Goal: Task Accomplishment & Management: Use online tool/utility

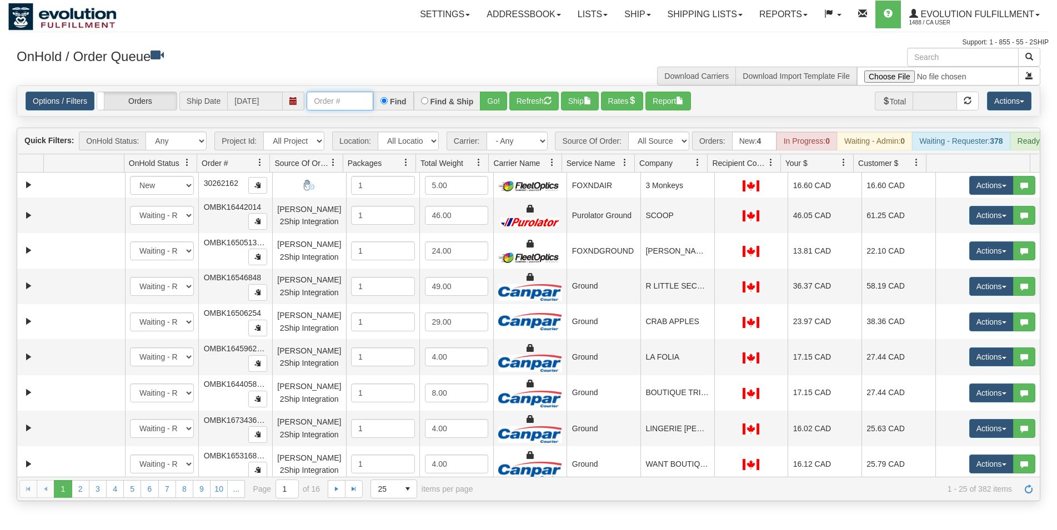
click at [328, 100] on input "text" at bounding box center [339, 101] width 67 height 19
type input "27183"
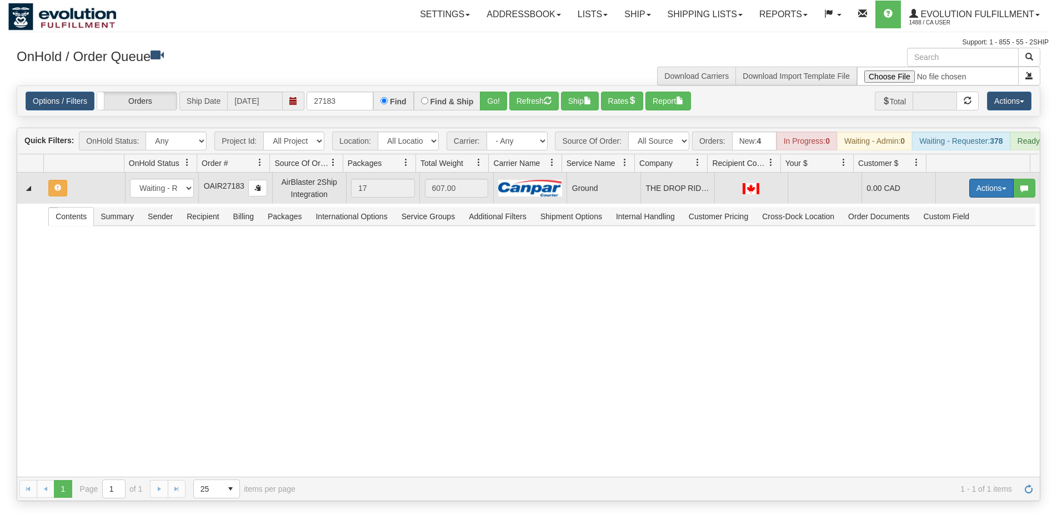
click at [969, 193] on button "Actions" at bounding box center [991, 188] width 44 height 19
click at [966, 217] on link "Open" at bounding box center [968, 209] width 89 height 14
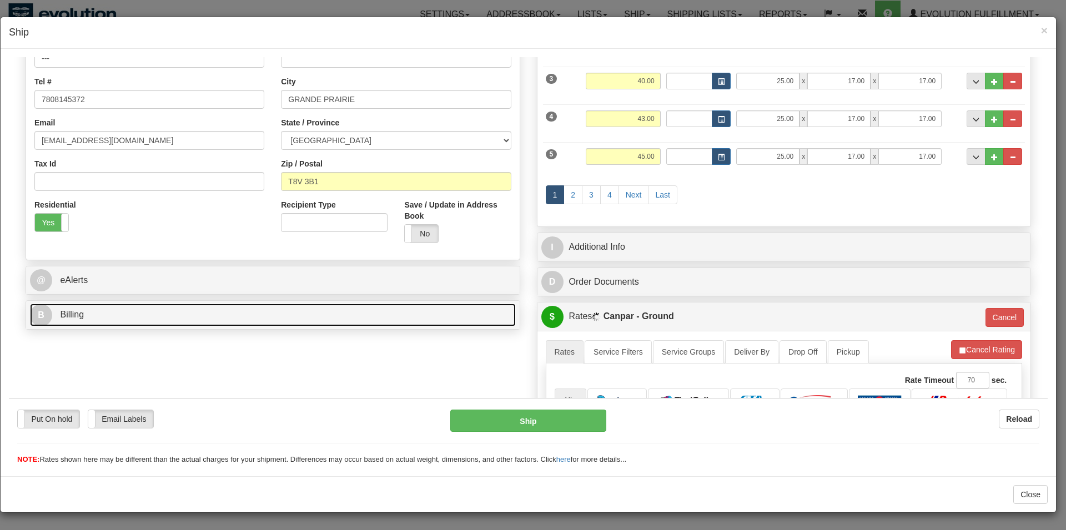
click at [120, 313] on link "B Billing" at bounding box center [273, 314] width 486 height 23
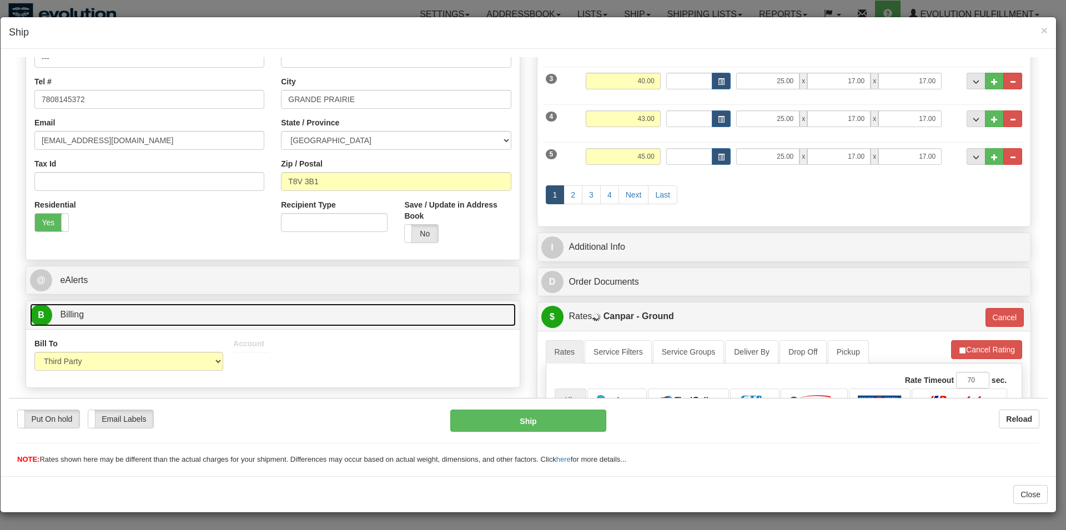
scroll to position [413, 0]
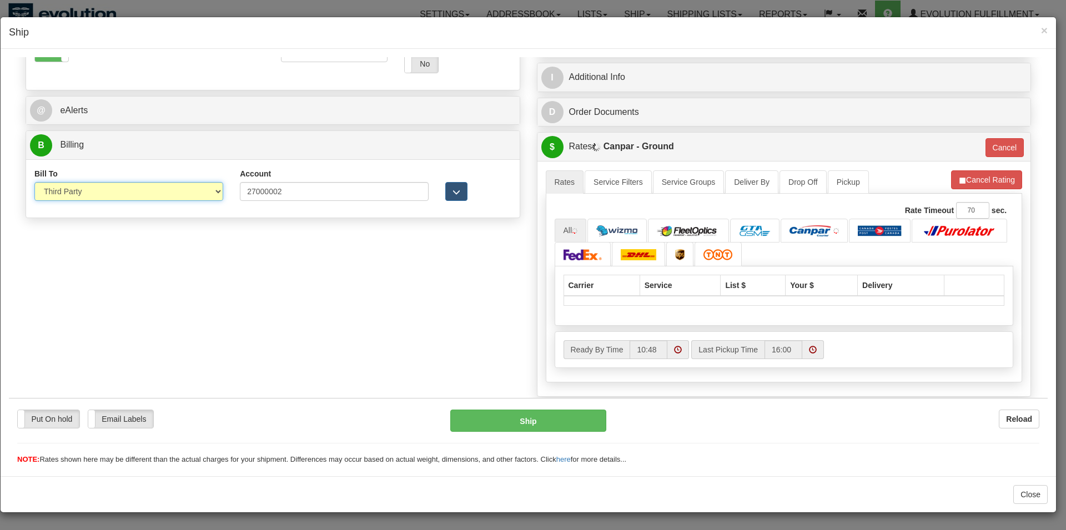
select select "2"
click option "Recipient" at bounding box center [9, 57] width 0 height 0
click at [453, 194] on span "button" at bounding box center [457, 191] width 8 height 7
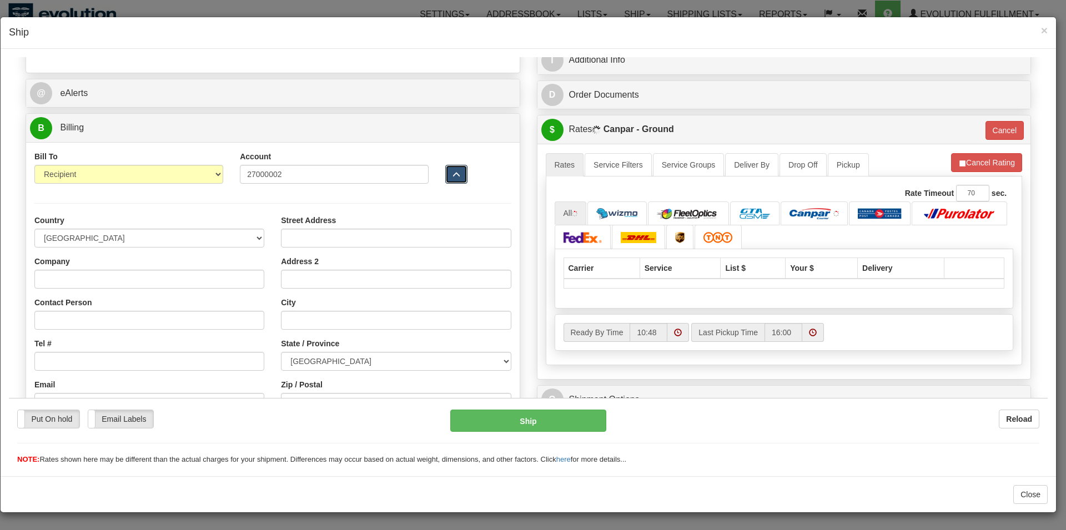
scroll to position [480, 0]
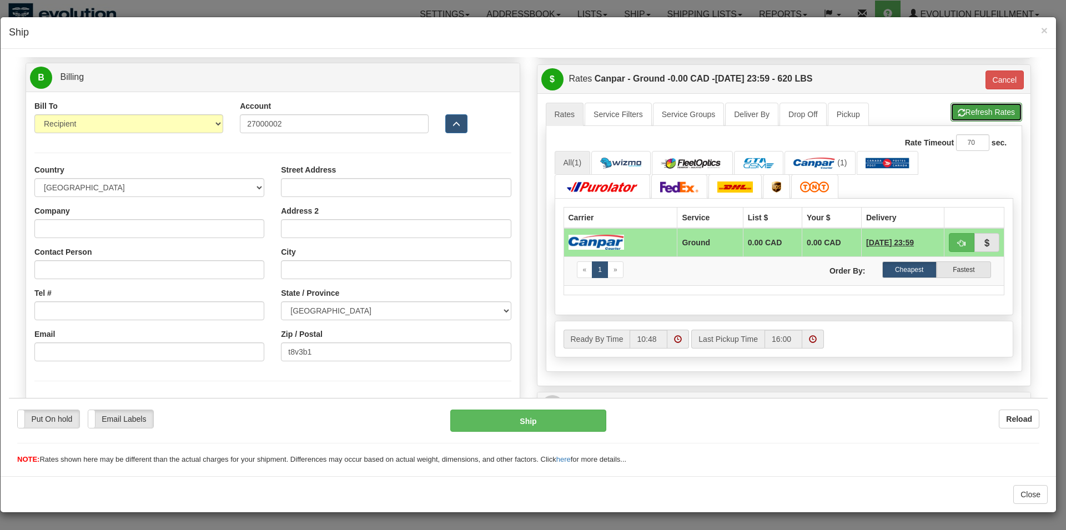
click at [956, 117] on button "Refresh Rates" at bounding box center [987, 111] width 72 height 19
type input "1"
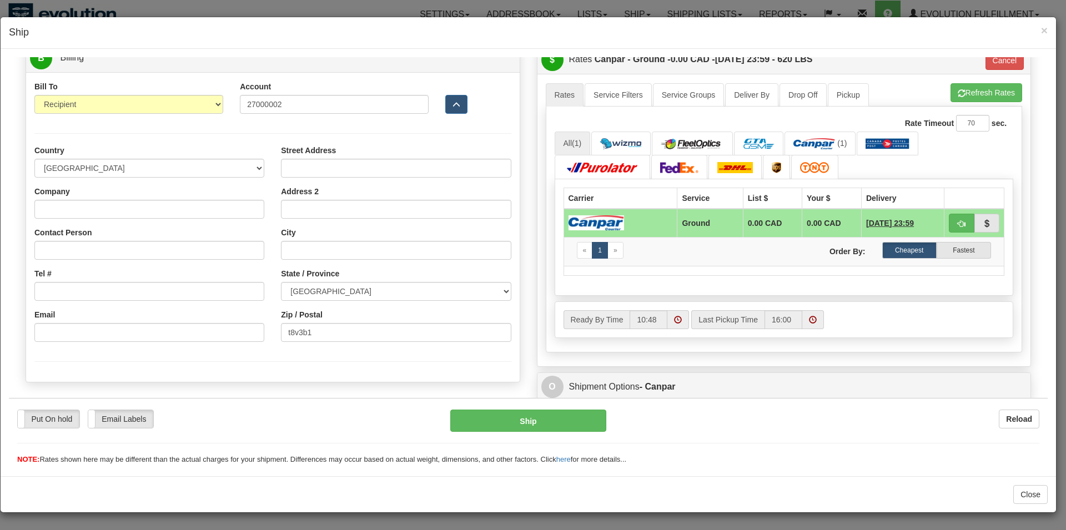
scroll to position [535, 0]
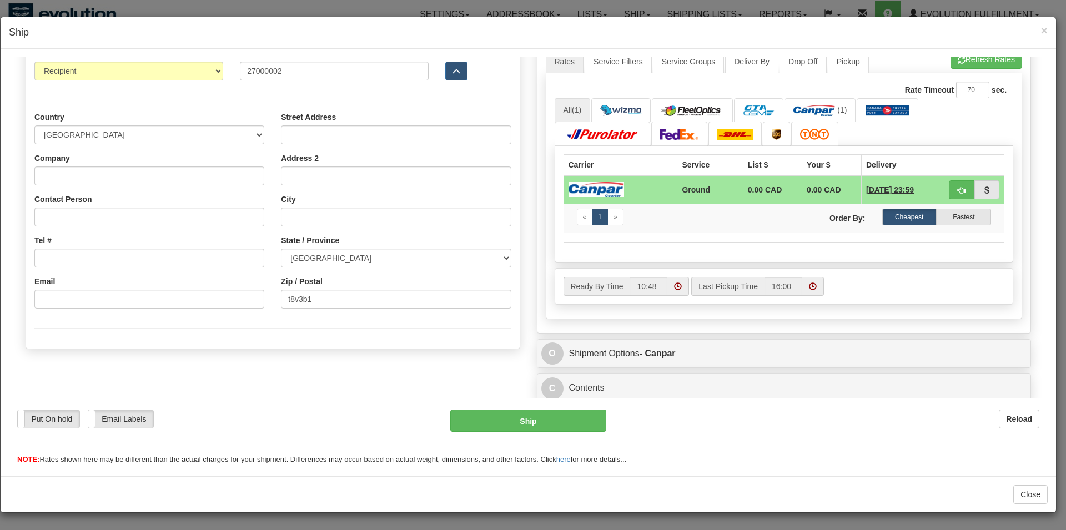
click at [528, 433] on div "Put On hold Put On hold New In Progress Waiting - Admin Waiting - Requester Rea…" at bounding box center [528, 437] width 1039 height 56
click at [483, 420] on button "Ship" at bounding box center [528, 420] width 157 height 22
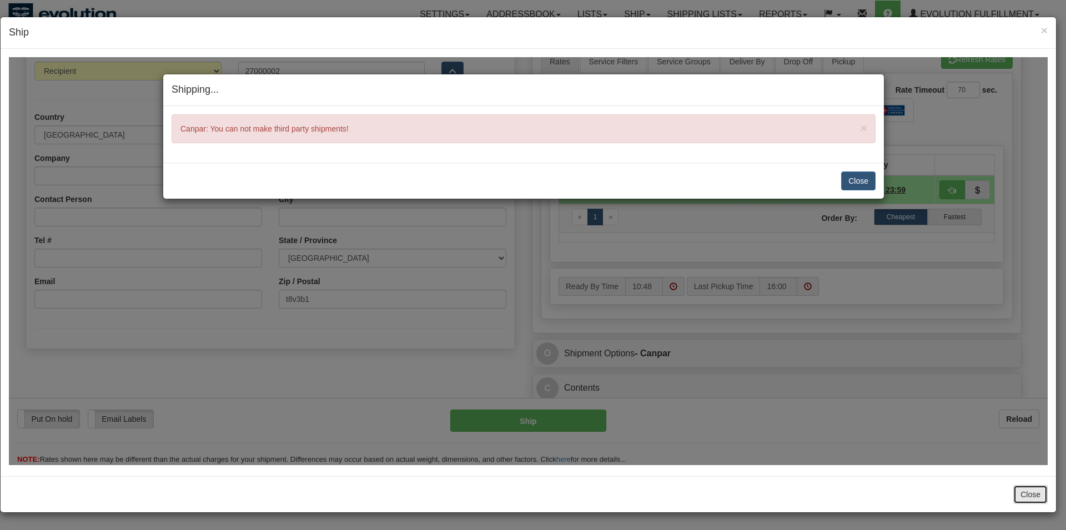
click at [1031, 492] on button "Close" at bounding box center [1030, 494] width 34 height 19
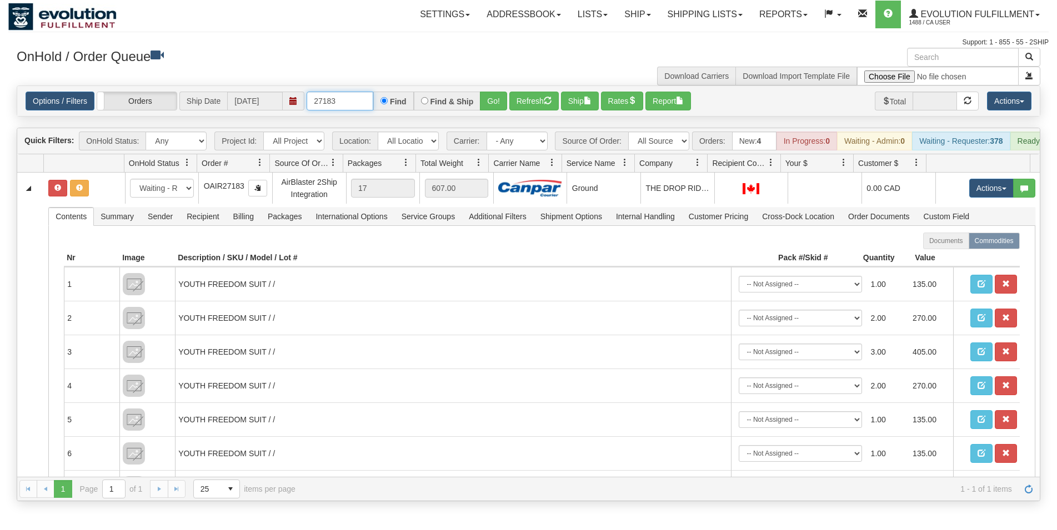
drag, startPoint x: 340, startPoint y: 104, endPoint x: 330, endPoint y: 105, distance: 10.6
click at [330, 105] on input "27183" at bounding box center [339, 101] width 67 height 19
type input "27186"
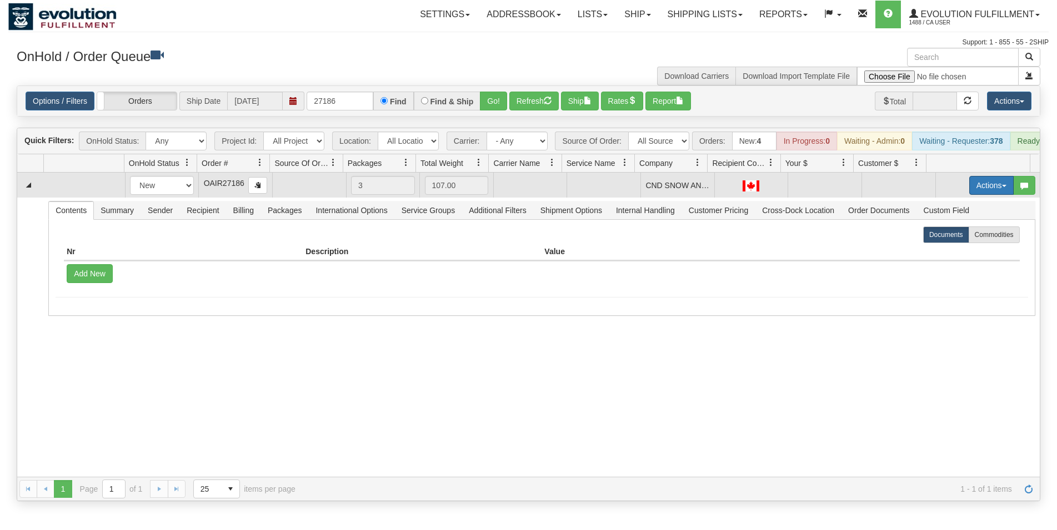
click at [983, 195] on button "Actions" at bounding box center [991, 185] width 44 height 19
click at [966, 214] on link "Open" at bounding box center [968, 206] width 89 height 14
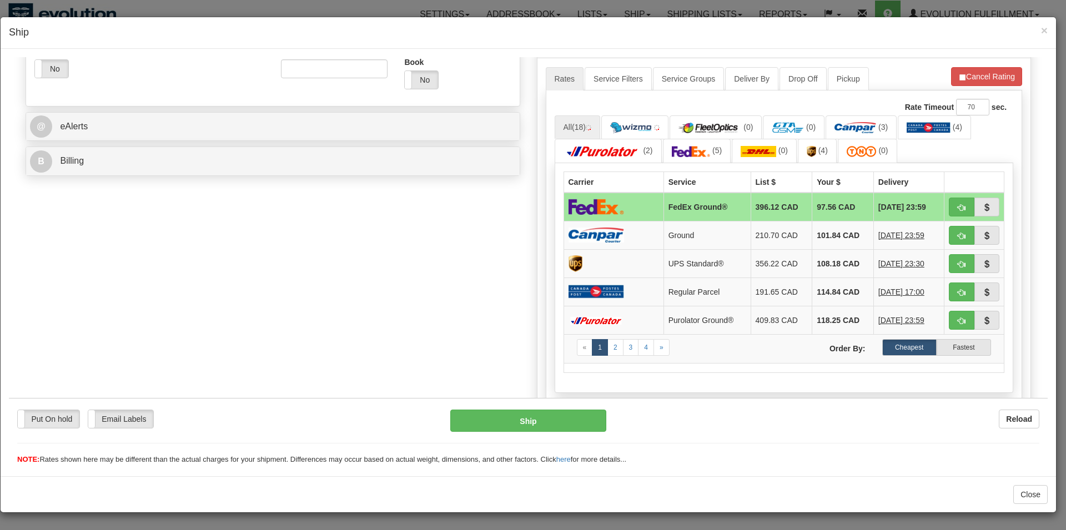
scroll to position [387, 0]
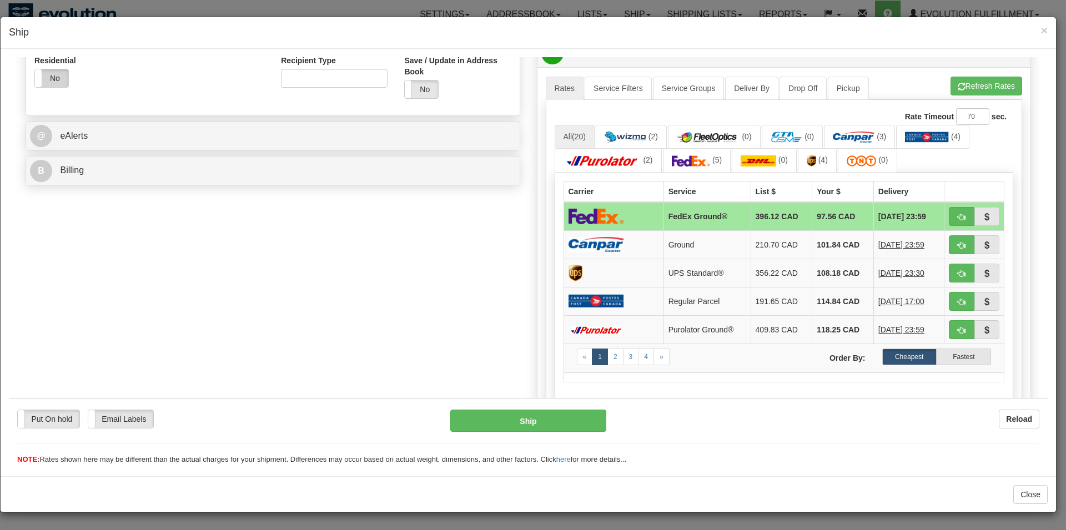
click at [54, 83] on label "No" at bounding box center [51, 78] width 33 height 18
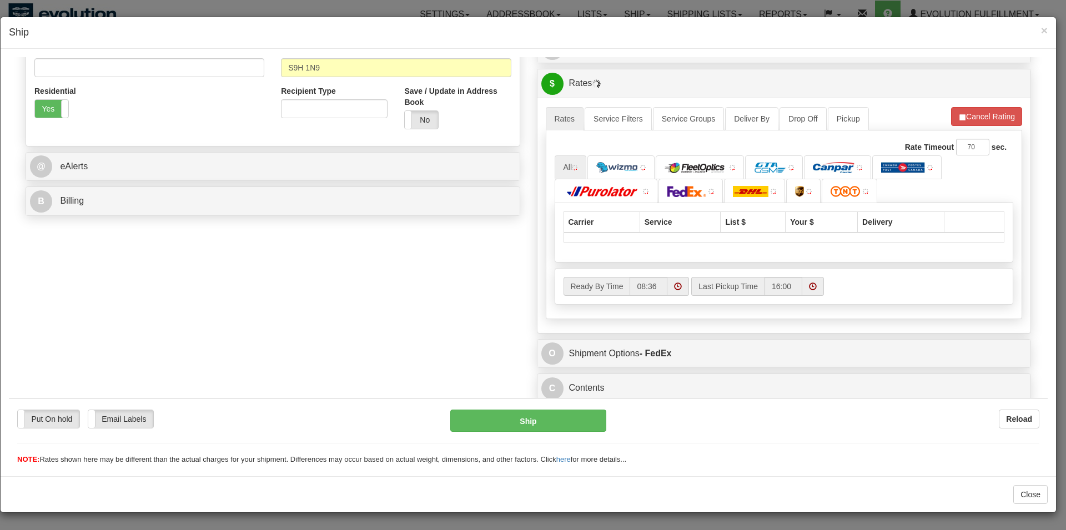
scroll to position [359, 0]
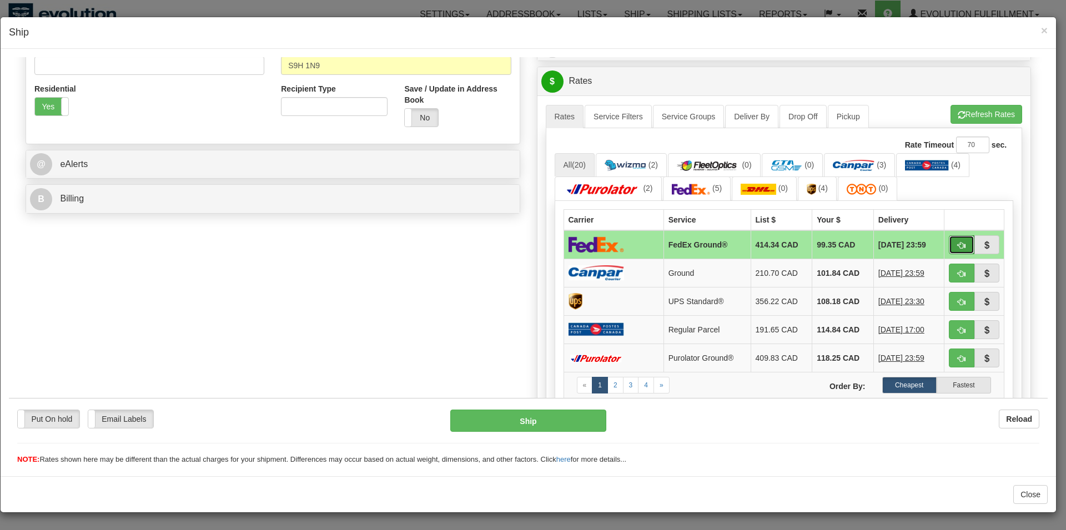
click at [949, 248] on button "button" at bounding box center [962, 244] width 26 height 19
type input "92"
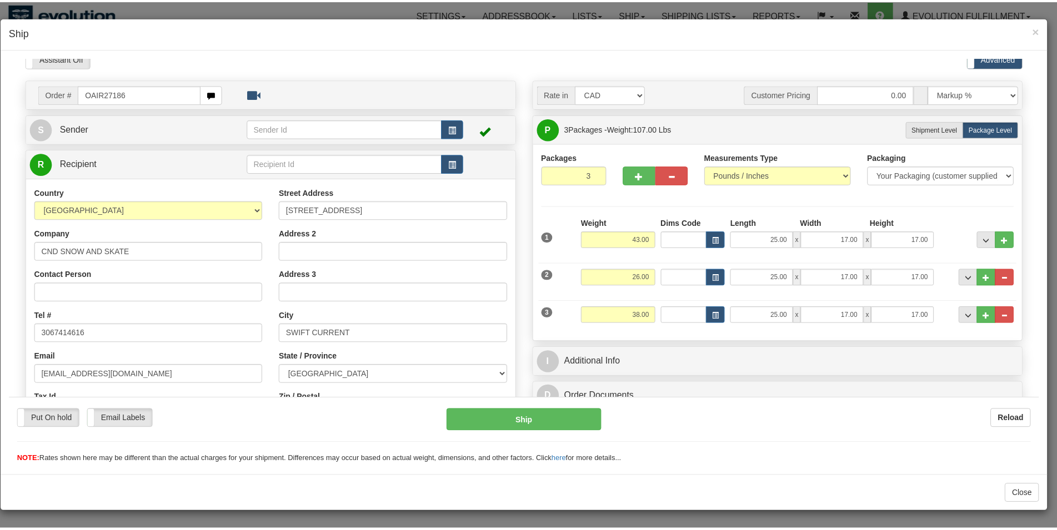
scroll to position [0, 0]
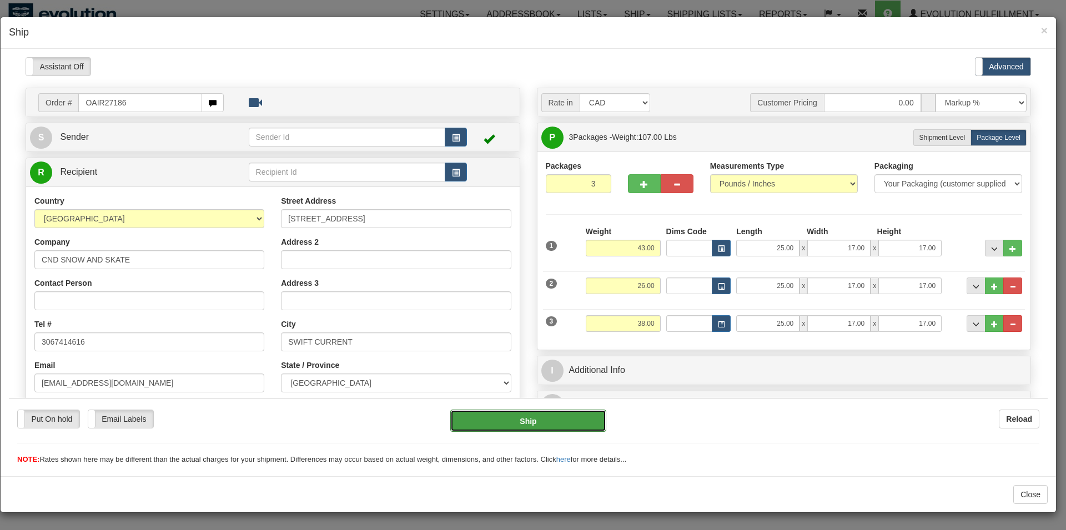
click at [496, 426] on button "Ship" at bounding box center [528, 420] width 157 height 22
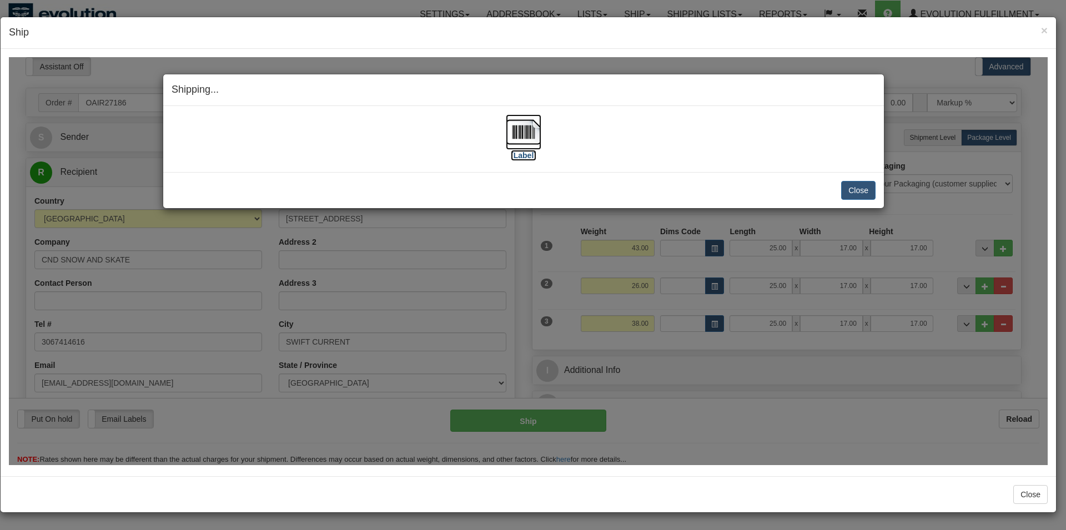
click at [527, 134] on img at bounding box center [524, 132] width 36 height 36
click at [851, 190] on button "Close" at bounding box center [858, 189] width 34 height 19
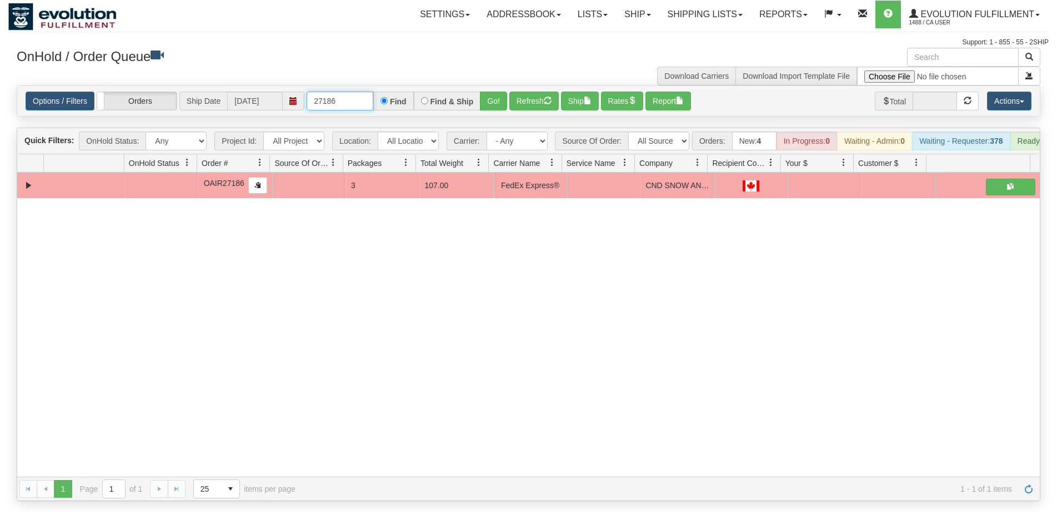
drag, startPoint x: 341, startPoint y: 102, endPoint x: 253, endPoint y: 102, distance: 88.3
click at [306, 102] on input "27186" at bounding box center [339, 101] width 67 height 19
type input "127782"
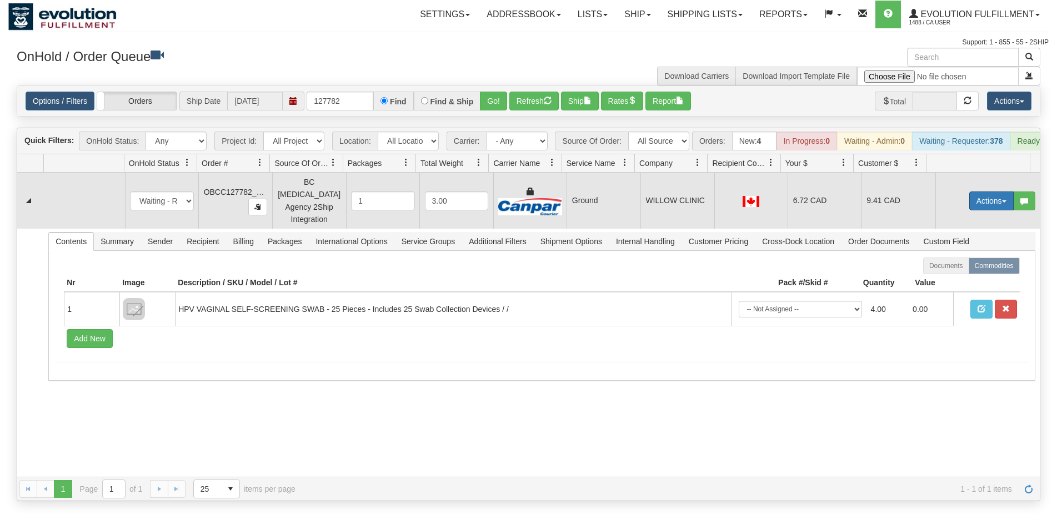
click at [978, 204] on button "Actions" at bounding box center [991, 201] width 44 height 19
click at [968, 252] on span "Rate All Services" at bounding box center [968, 251] width 67 height 9
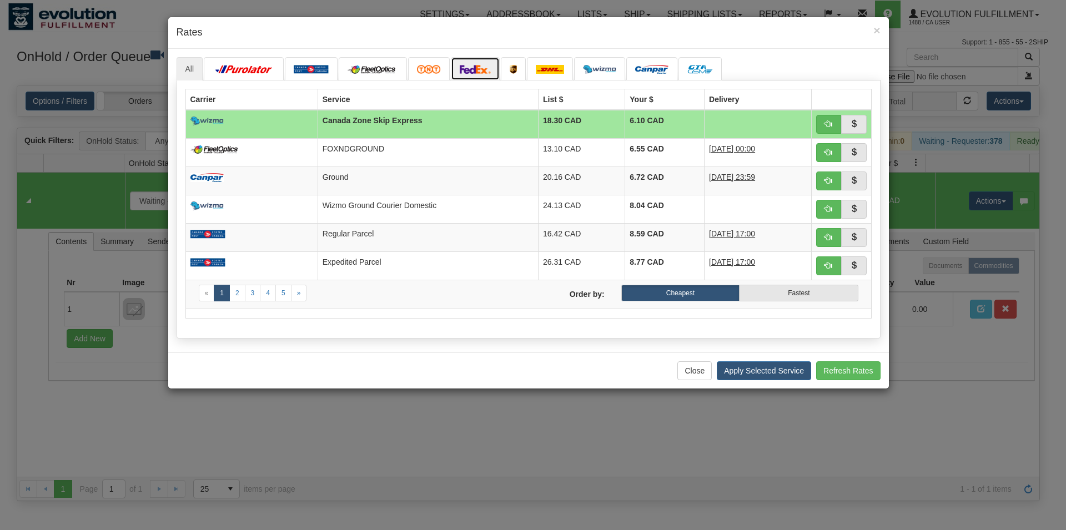
click at [473, 72] on img at bounding box center [475, 69] width 31 height 9
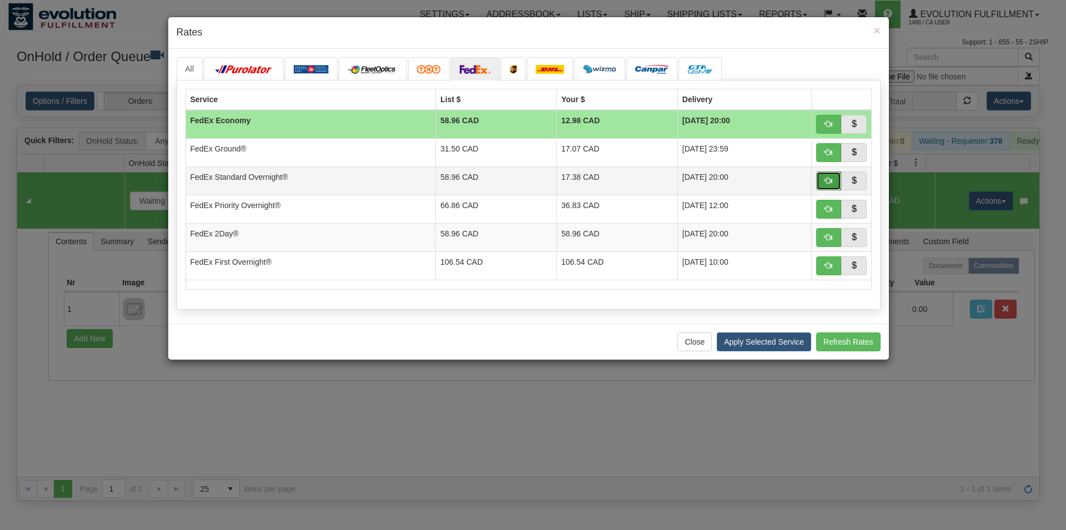
click at [823, 179] on button "button" at bounding box center [829, 181] width 26 height 19
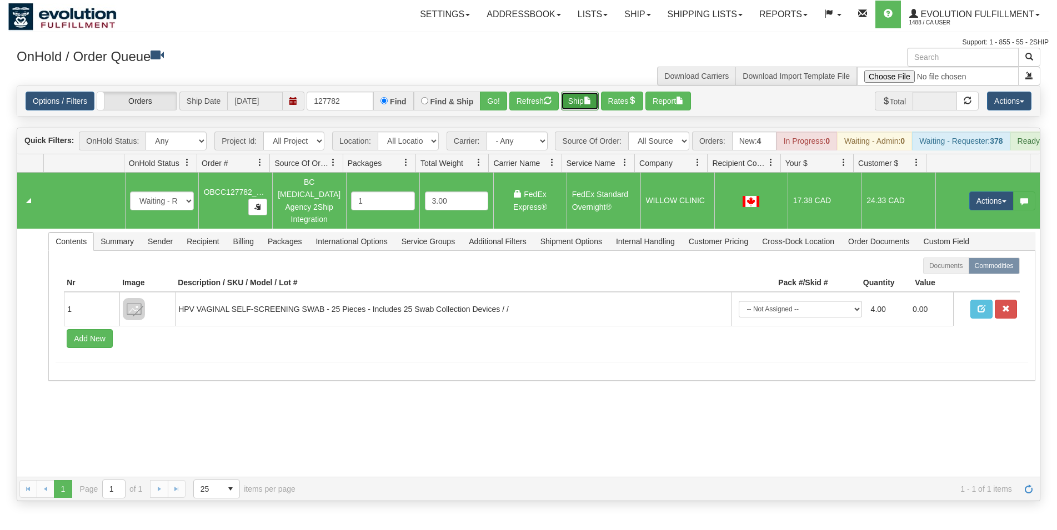
click at [585, 107] on button "Ship" at bounding box center [580, 101] width 38 height 19
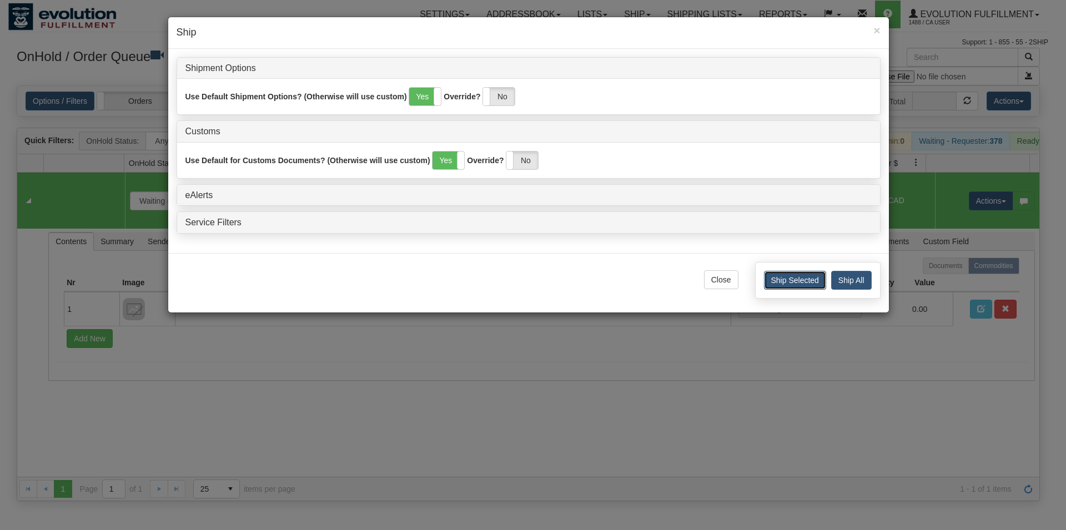
click at [786, 281] on button "Ship Selected" at bounding box center [795, 280] width 62 height 19
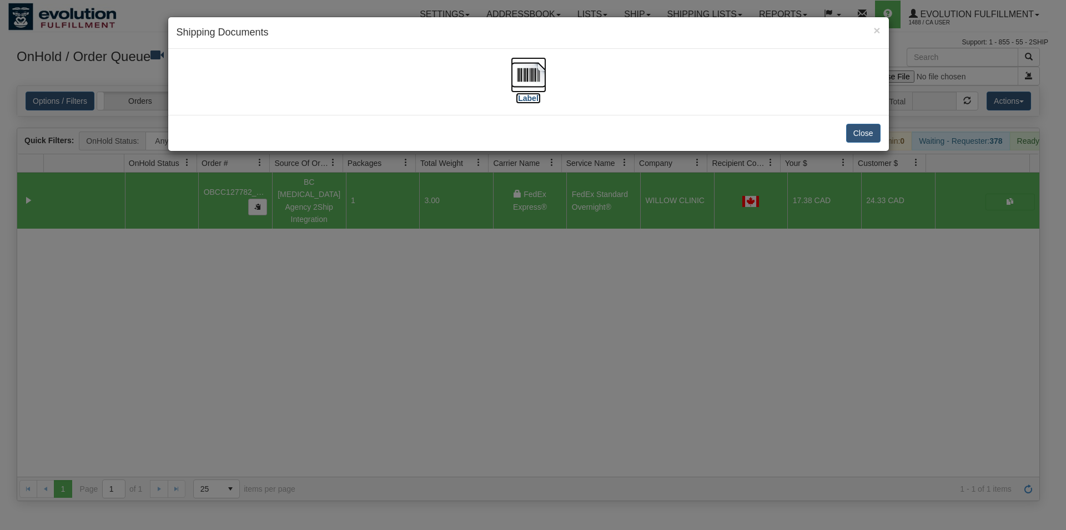
click at [536, 78] on img at bounding box center [529, 75] width 36 height 36
click at [854, 135] on button "Close" at bounding box center [863, 133] width 34 height 19
